Goal: Information Seeking & Learning: Learn about a topic

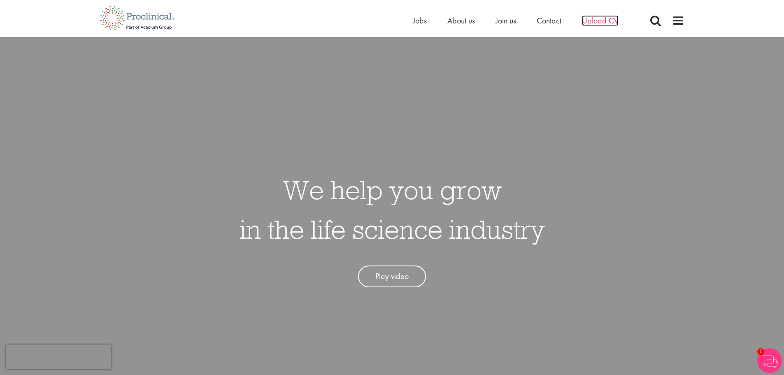
click at [602, 21] on span "Upload CV" at bounding box center [600, 20] width 37 height 11
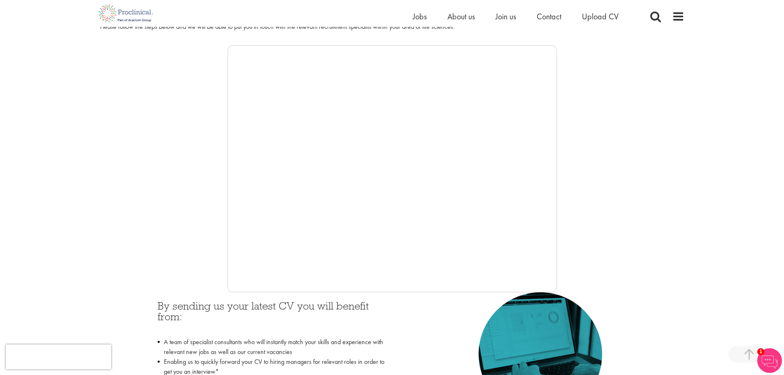
scroll to position [165, 0]
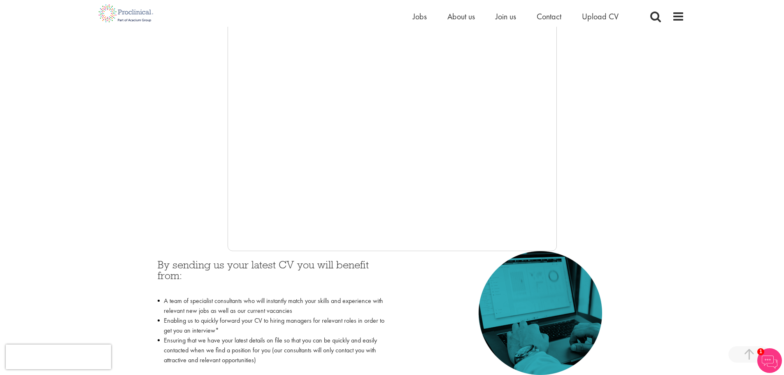
click at [206, 186] on div at bounding box center [392, 127] width 585 height 247
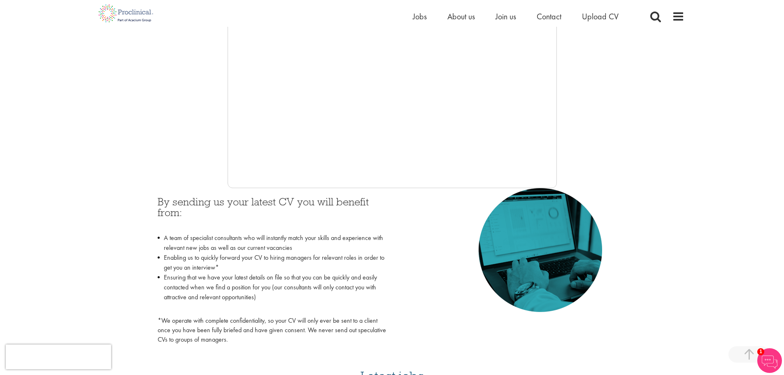
scroll to position [247, 0]
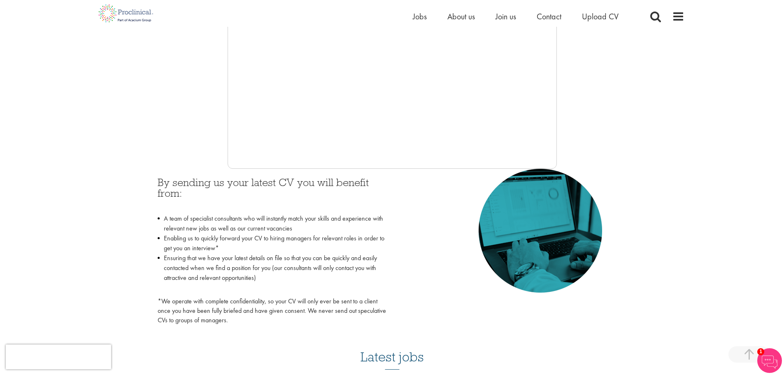
click at [206, 133] on div at bounding box center [392, 45] width 585 height 247
click at [441, 196] on div "By sending us your latest CV you will benefit from: A team of specialist consul…" at bounding box center [393, 249] width 482 height 161
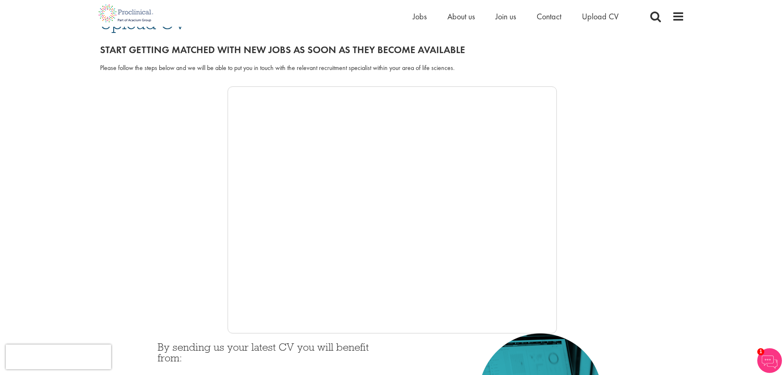
click at [139, 138] on div at bounding box center [392, 209] width 585 height 247
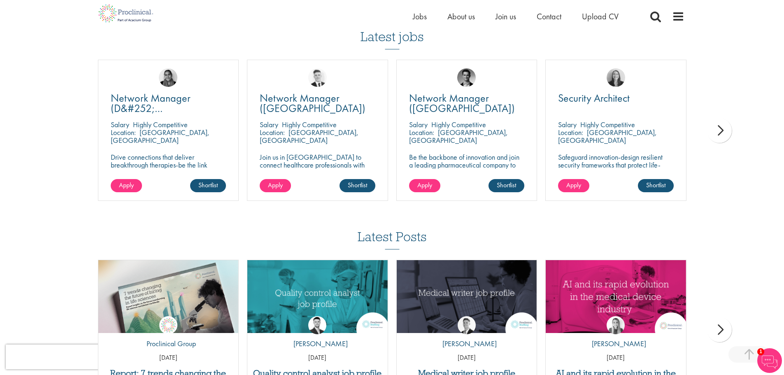
scroll to position [576, 0]
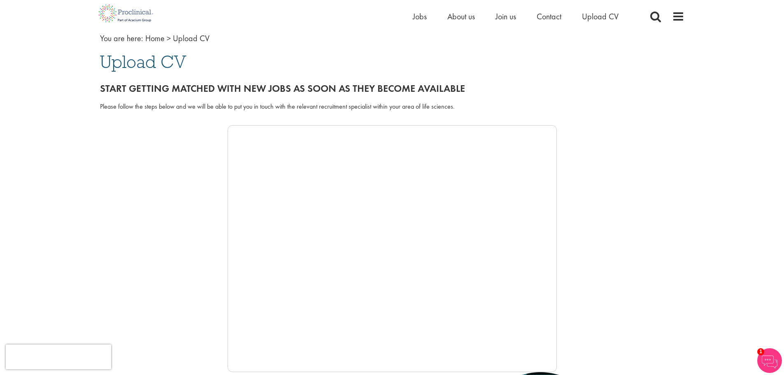
scroll to position [0, 0]
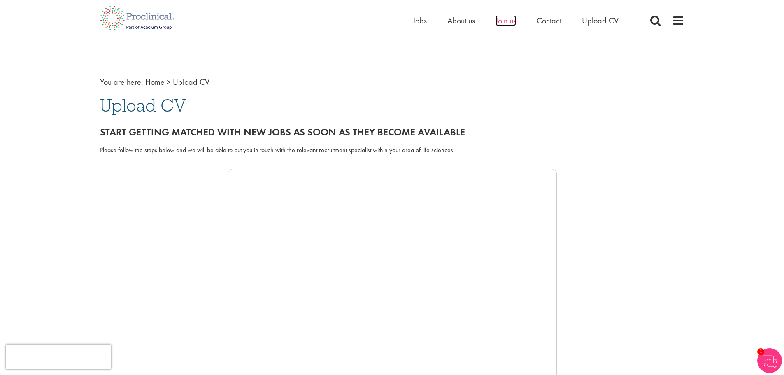
click at [513, 21] on span "Join us" at bounding box center [506, 20] width 21 height 11
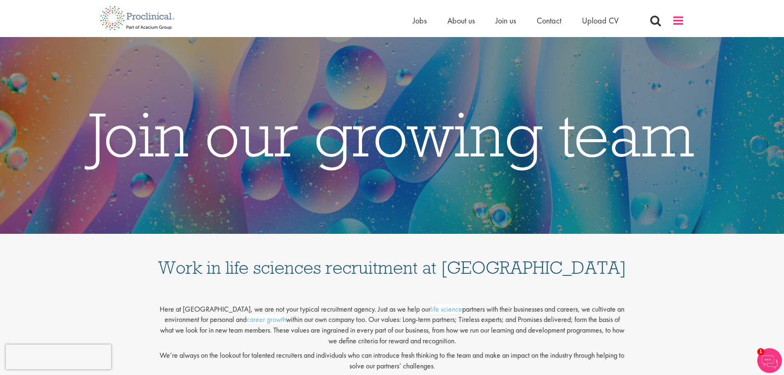
click at [676, 18] on span at bounding box center [678, 20] width 12 height 12
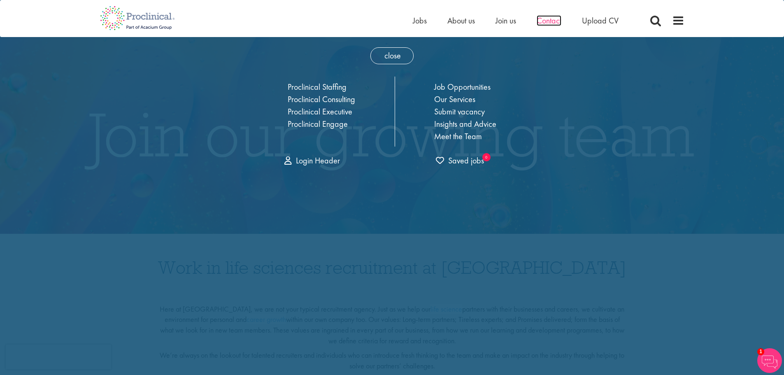
click at [560, 16] on span "Contact" at bounding box center [549, 20] width 25 height 11
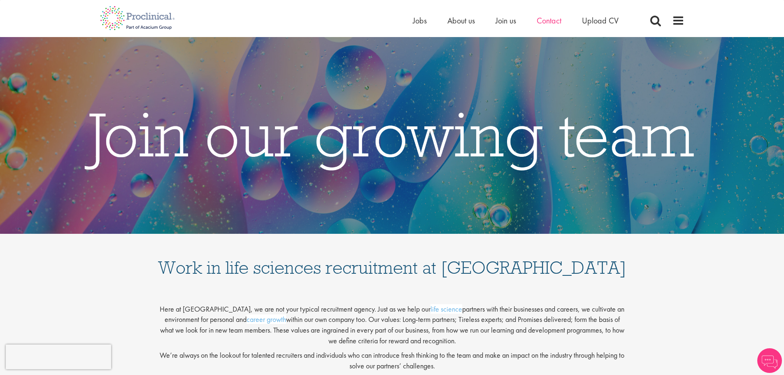
click at [538, 23] on ul "Home Jobs About us Join us Contact Upload CV" at bounding box center [526, 20] width 226 height 12
click at [546, 21] on span "Contact" at bounding box center [549, 20] width 25 height 11
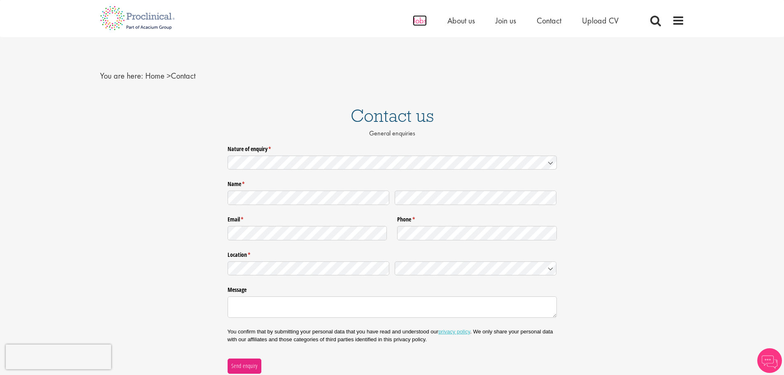
click at [418, 21] on span "Jobs" at bounding box center [420, 20] width 14 height 11
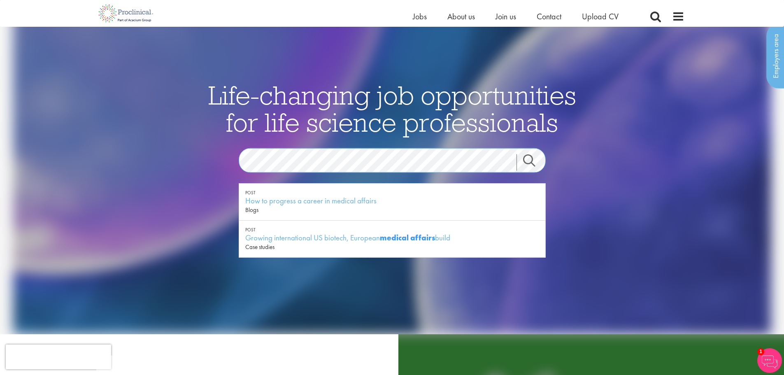
scroll to position [41, 0]
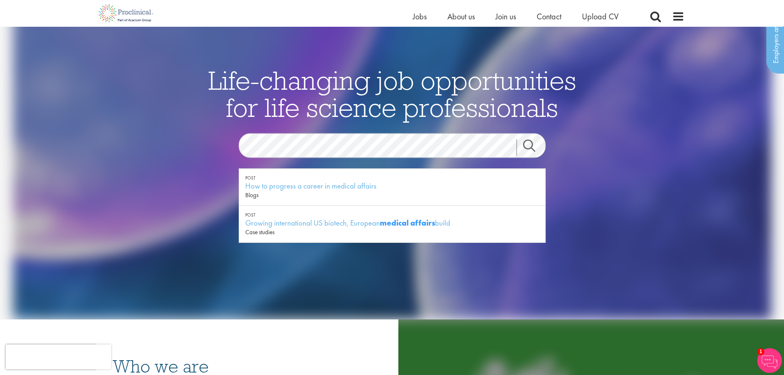
click at [193, 200] on div "See latest vacancies" at bounding box center [392, 225] width 399 height 93
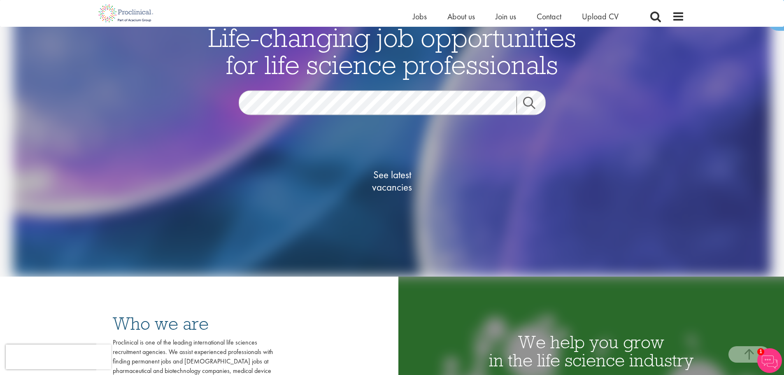
scroll to position [206, 0]
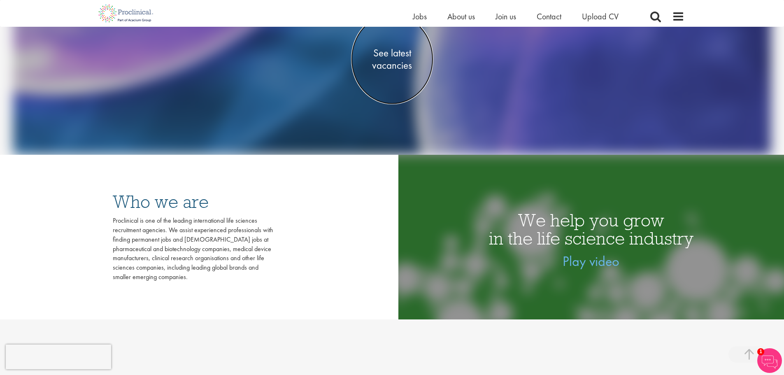
click at [399, 57] on span "See latest vacancies" at bounding box center [392, 59] width 82 height 25
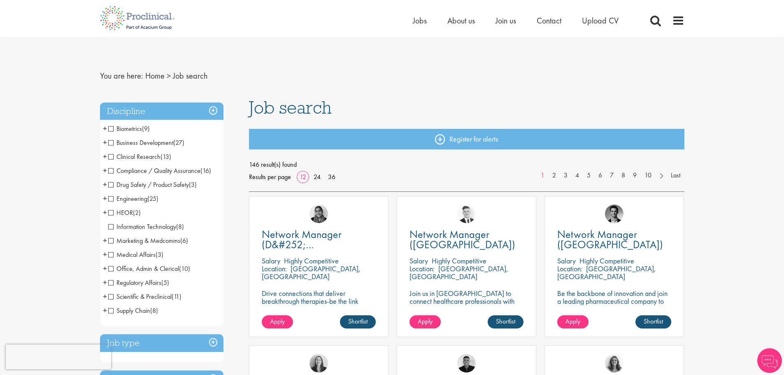
click at [115, 254] on span "Medical Affairs" at bounding box center [131, 254] width 47 height 9
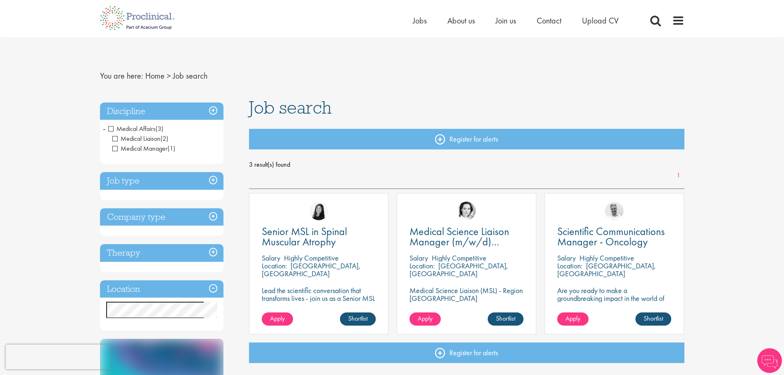
click at [219, 106] on h3 "Discipline" at bounding box center [162, 112] width 124 height 18
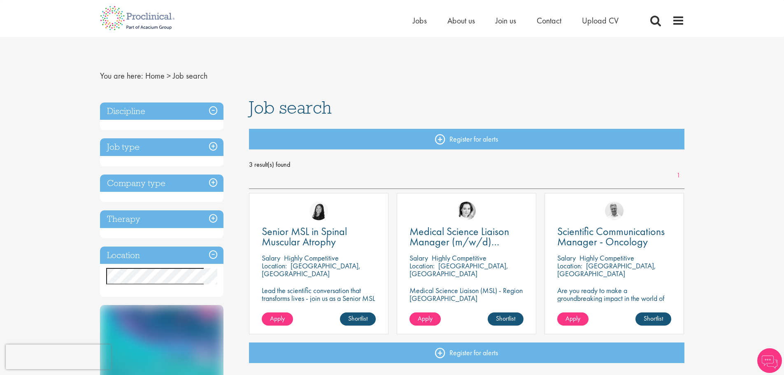
click at [215, 106] on h3 "Discipline" at bounding box center [162, 112] width 124 height 18
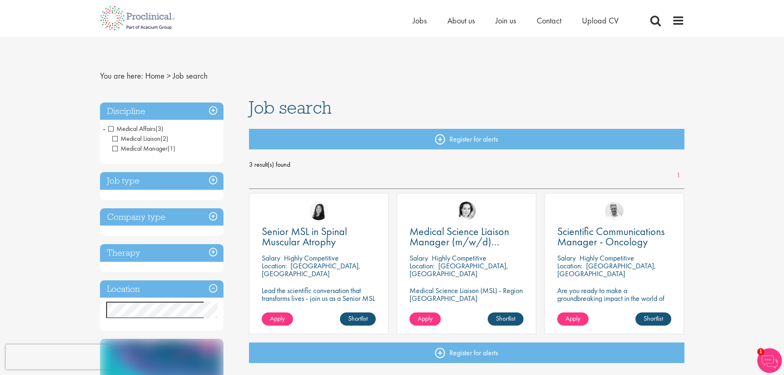
click at [107, 129] on li "Medical Affairs (3) - + Medical Liaison (2) Medical Manager (1)" at bounding box center [162, 139] width 124 height 34
click at [105, 129] on span "-" at bounding box center [104, 128] width 2 height 12
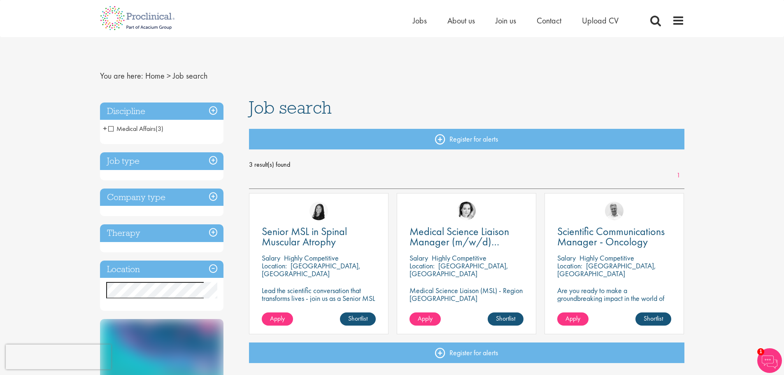
click at [105, 129] on span "+" at bounding box center [105, 128] width 4 height 12
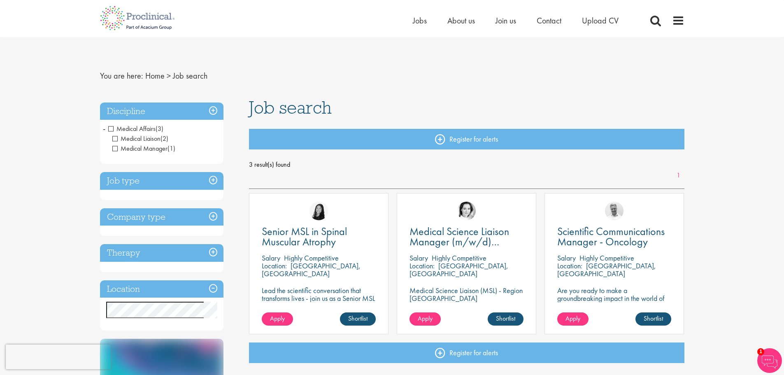
click at [113, 127] on span "Medical Affairs" at bounding box center [131, 128] width 47 height 9
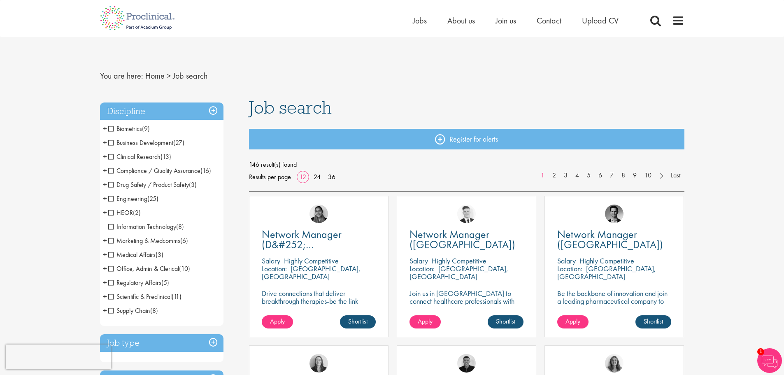
click at [111, 296] on span "Scientific & Preclinical" at bounding box center [139, 296] width 63 height 9
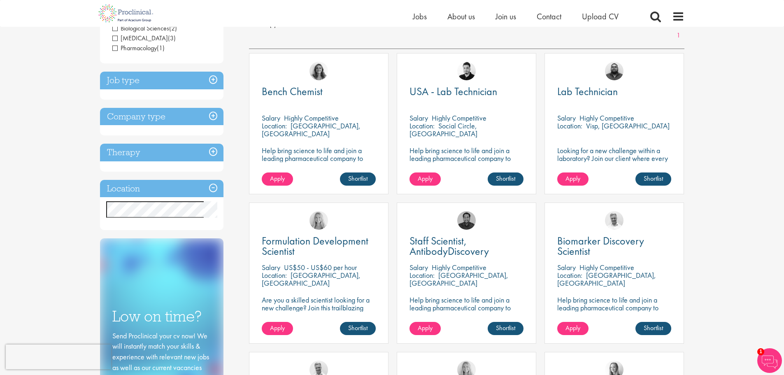
scroll to position [41, 0]
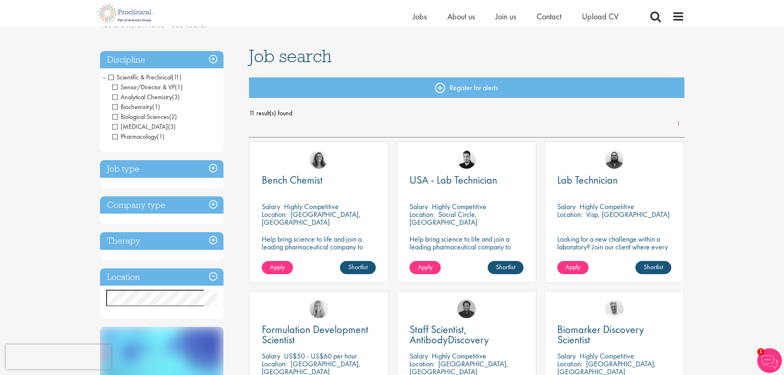
click at [110, 77] on span "Scientific & Preclinical" at bounding box center [139, 77] width 63 height 9
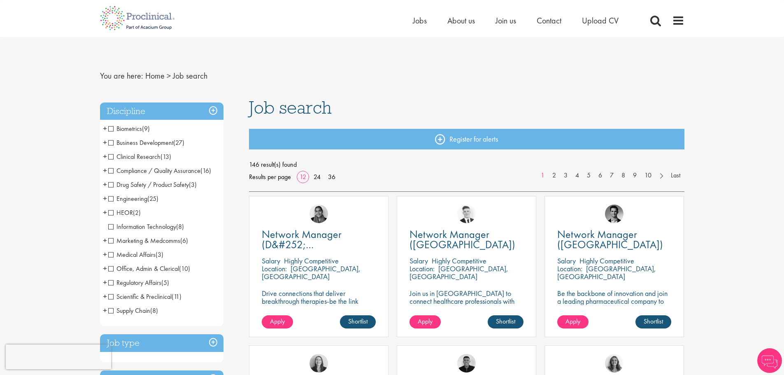
click at [110, 284] on span "Regulatory Affairs" at bounding box center [134, 282] width 53 height 9
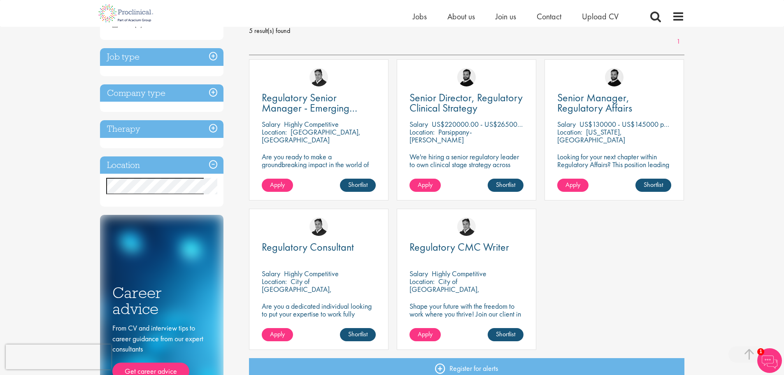
scroll to position [165, 0]
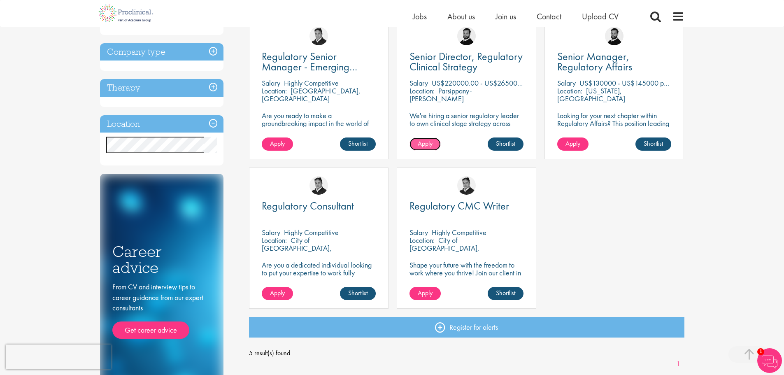
click at [421, 140] on span "Apply" at bounding box center [425, 143] width 15 height 9
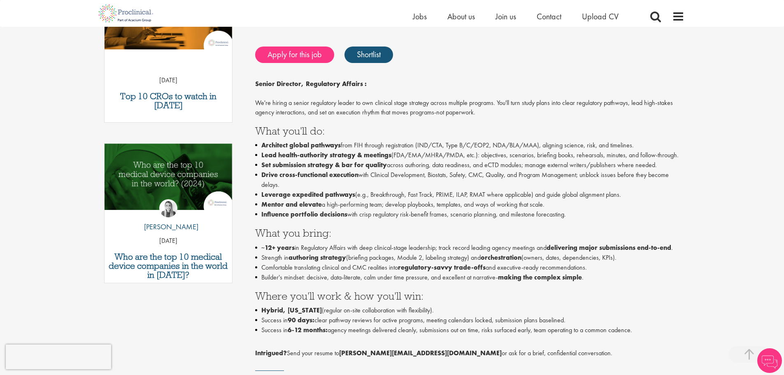
scroll to position [165, 0]
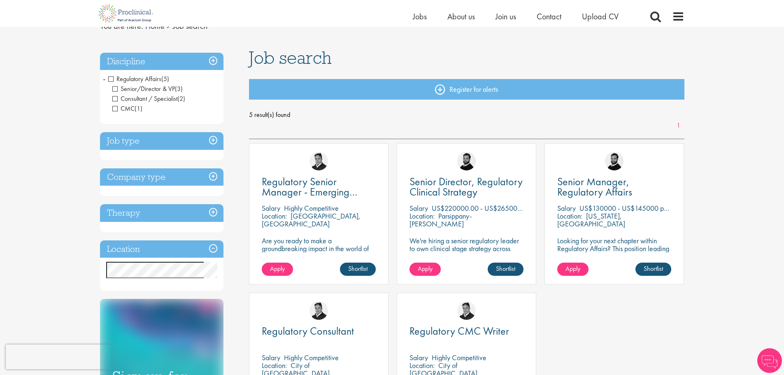
scroll to position [39, 0]
click at [110, 79] on span "Regulatory Affairs" at bounding box center [134, 79] width 53 height 9
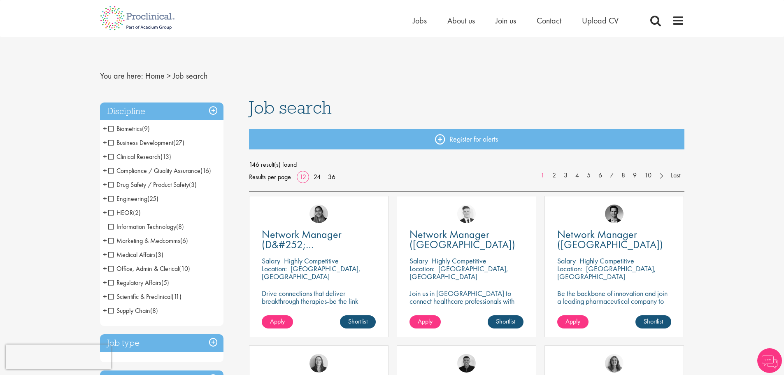
click at [110, 256] on span "Medical Affairs" at bounding box center [131, 254] width 47 height 9
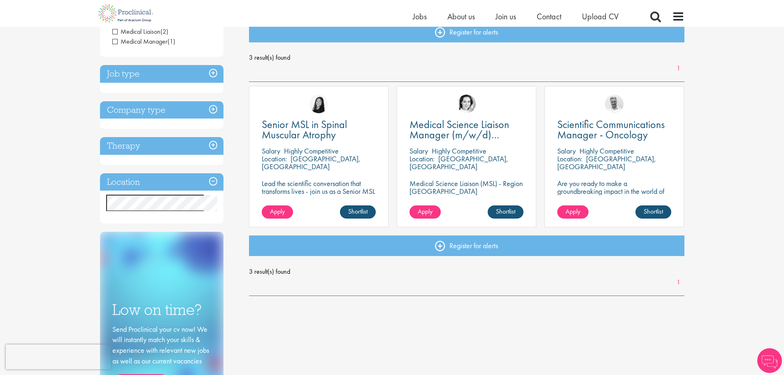
scroll to position [124, 0]
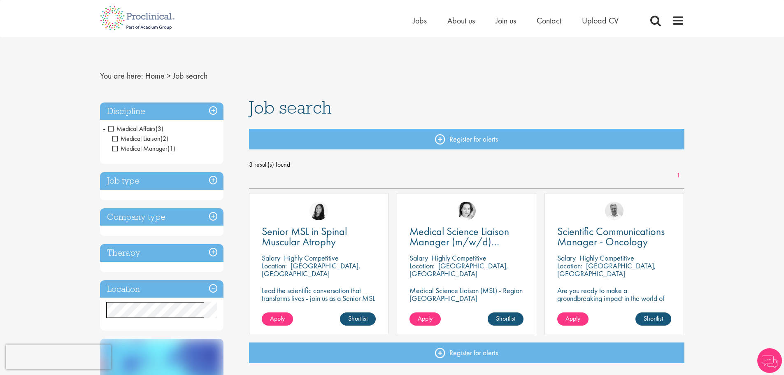
click at [166, 250] on h3 "Therapy" at bounding box center [162, 253] width 124 height 18
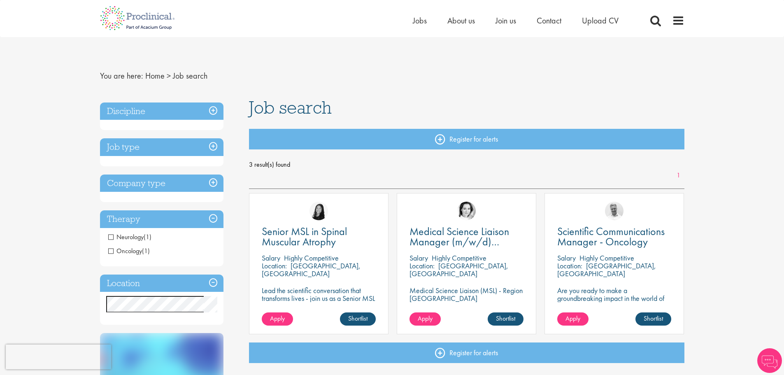
click at [110, 251] on span "Oncology" at bounding box center [125, 251] width 34 height 9
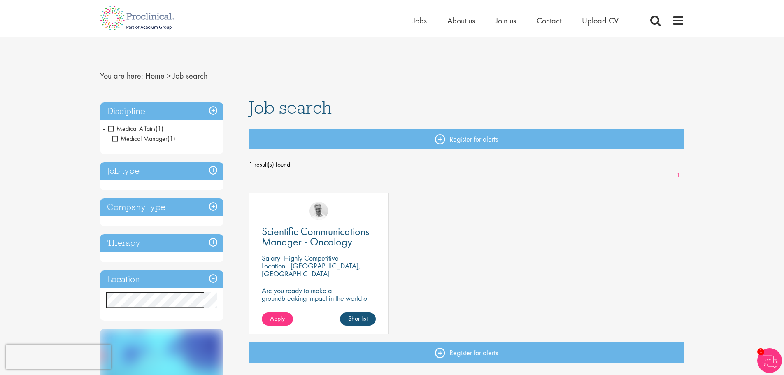
click at [211, 169] on h3 "Job type" at bounding box center [162, 171] width 124 height 18
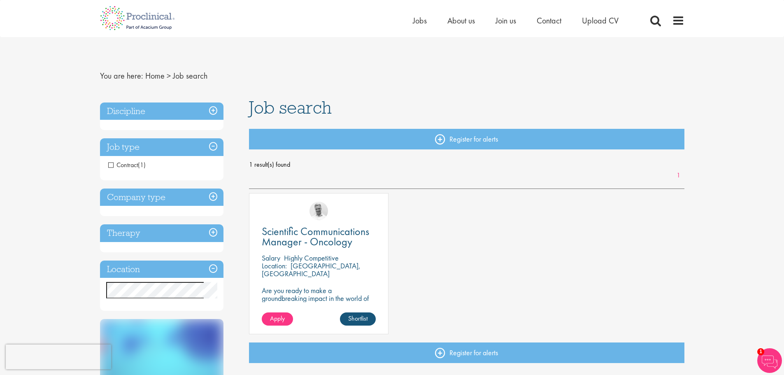
click at [217, 144] on h3 "Job type" at bounding box center [162, 147] width 124 height 18
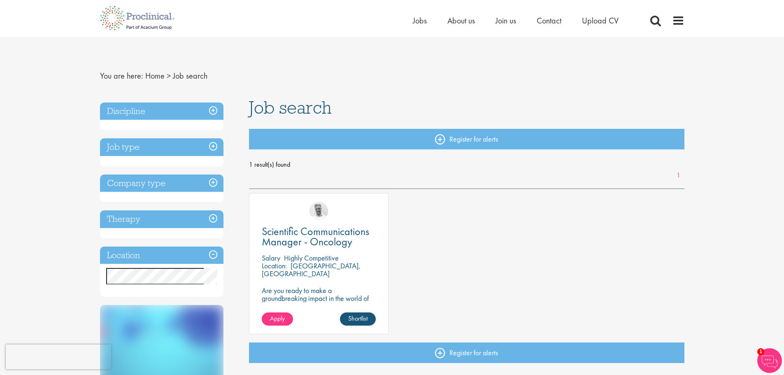
click at [211, 147] on h3 "Job type" at bounding box center [162, 147] width 124 height 18
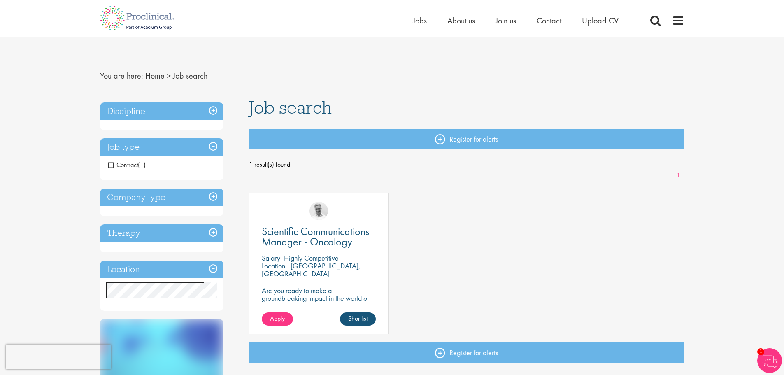
click at [107, 162] on li "Contract (1)" at bounding box center [162, 165] width 124 height 14
click at [110, 166] on span "Contract" at bounding box center [123, 165] width 30 height 9
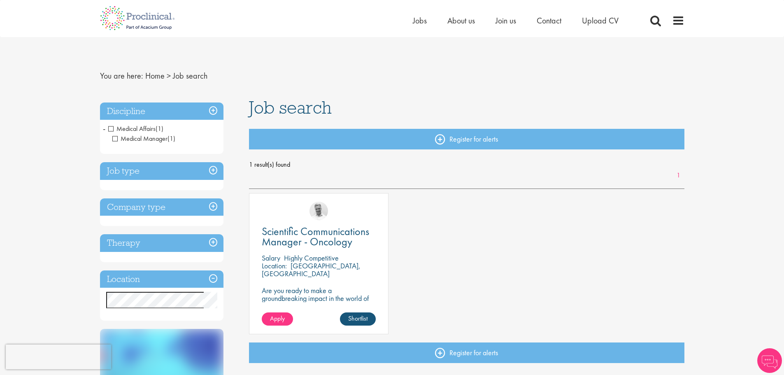
click at [161, 210] on h3 "Company type" at bounding box center [162, 207] width 124 height 18
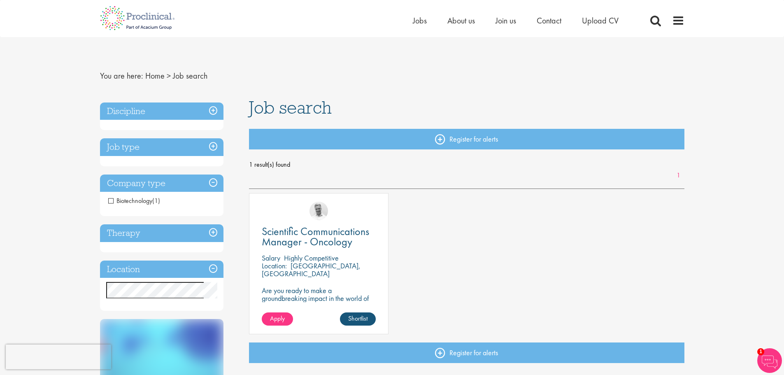
click at [212, 110] on h3 "Discipline" at bounding box center [162, 112] width 124 height 18
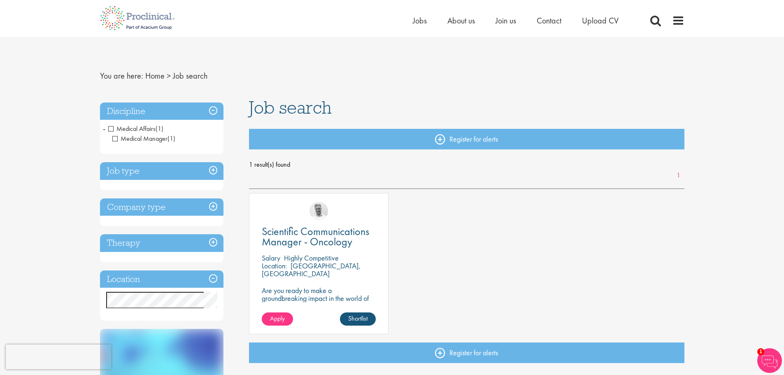
click at [113, 128] on span "Medical Affairs" at bounding box center [131, 128] width 47 height 9
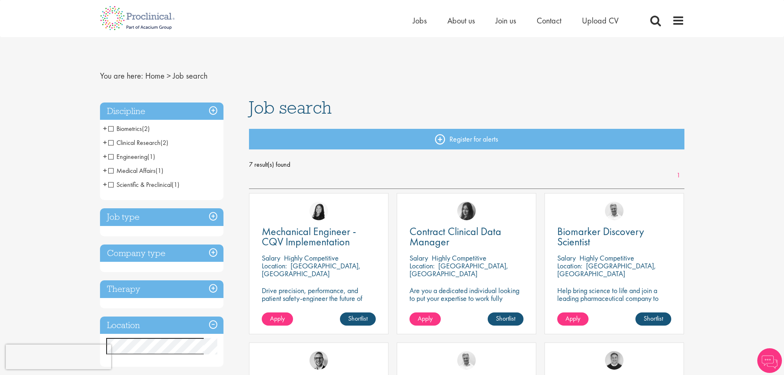
click at [110, 184] on span "Scientific & Preclinical" at bounding box center [139, 184] width 63 height 9
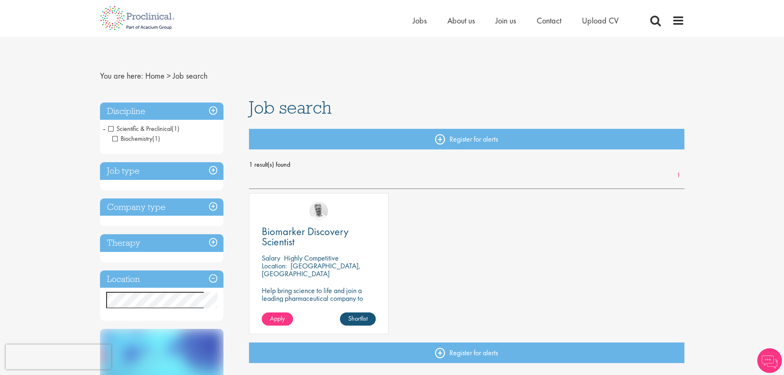
click at [215, 209] on h3 "Company type" at bounding box center [162, 207] width 124 height 18
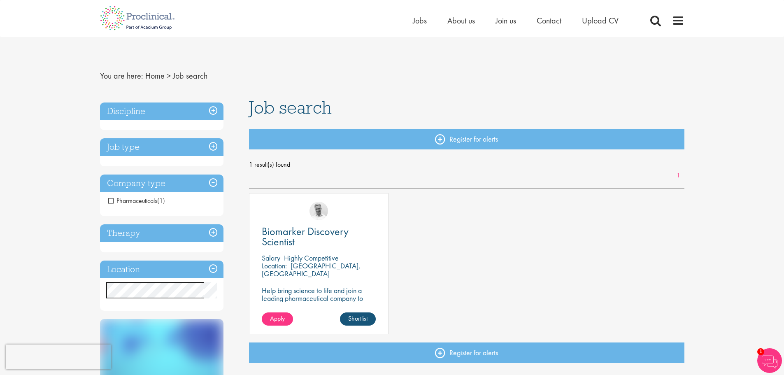
click at [213, 147] on h3 "Job type" at bounding box center [162, 147] width 124 height 18
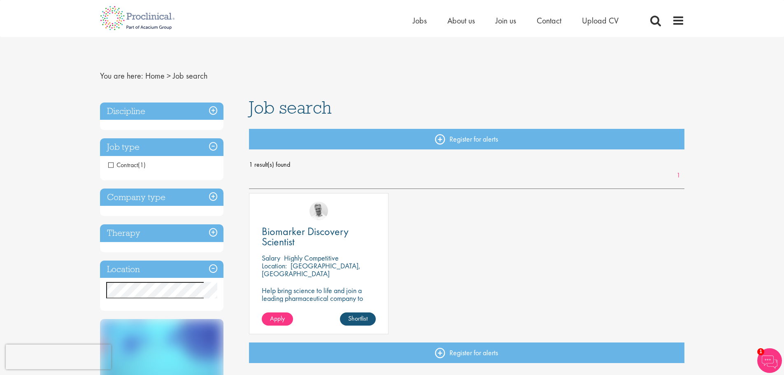
click at [110, 165] on span "Contract" at bounding box center [123, 165] width 30 height 9
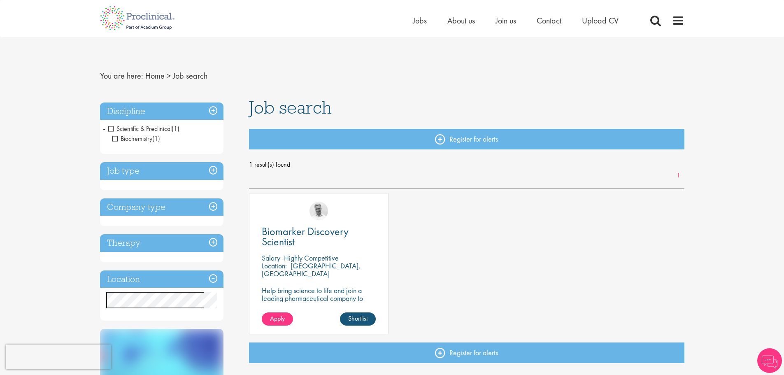
drag, startPoint x: 538, startPoint y: 120, endPoint x: 559, endPoint y: 85, distance: 40.6
click at [546, 95] on div "You are here: Home > Job search Discipline Scientific & Preclinical (1) - + Bio…" at bounding box center [392, 290] width 597 height 507
